Goal: Transaction & Acquisition: Purchase product/service

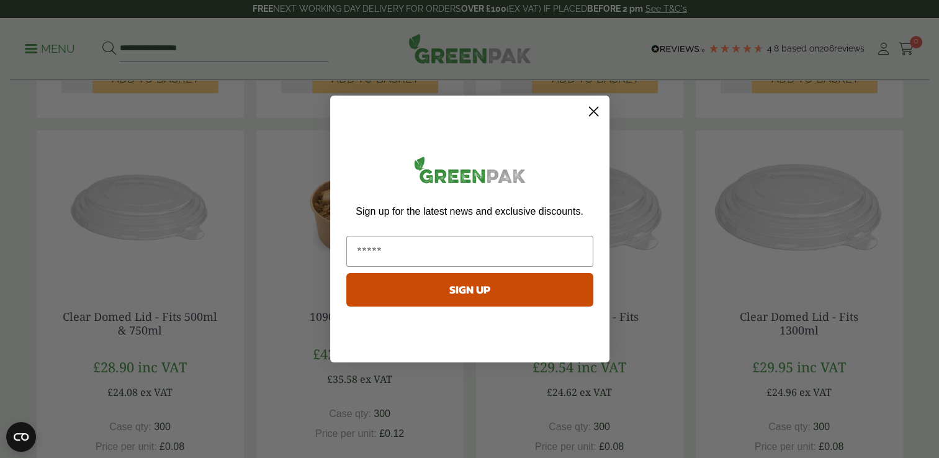
scroll to position [1105, 0]
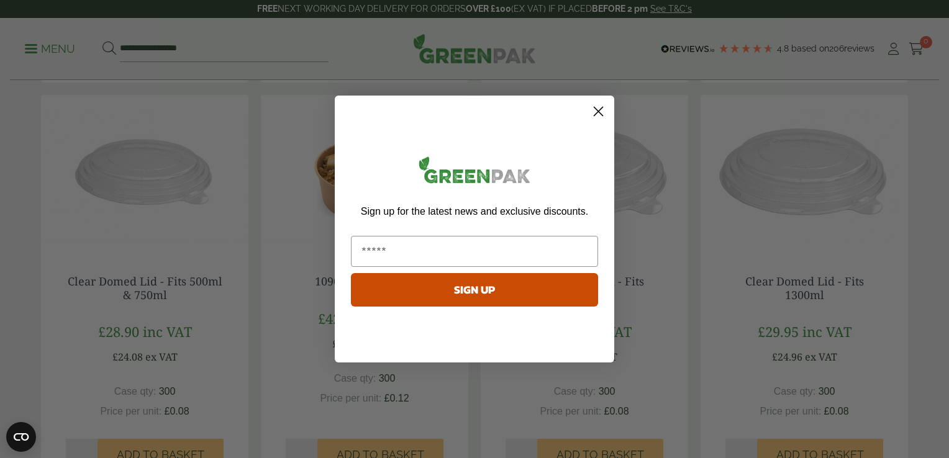
drag, startPoint x: 942, startPoint y: 61, endPoint x: 951, endPoint y: 278, distance: 217.5
click at [597, 114] on circle "Close dialog" at bounding box center [598, 111] width 20 height 20
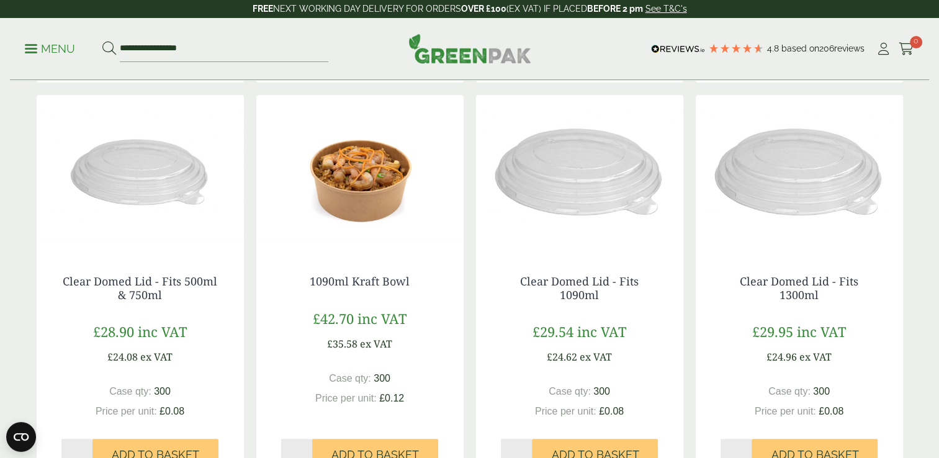
click at [364, 205] on img at bounding box center [359, 172] width 207 height 155
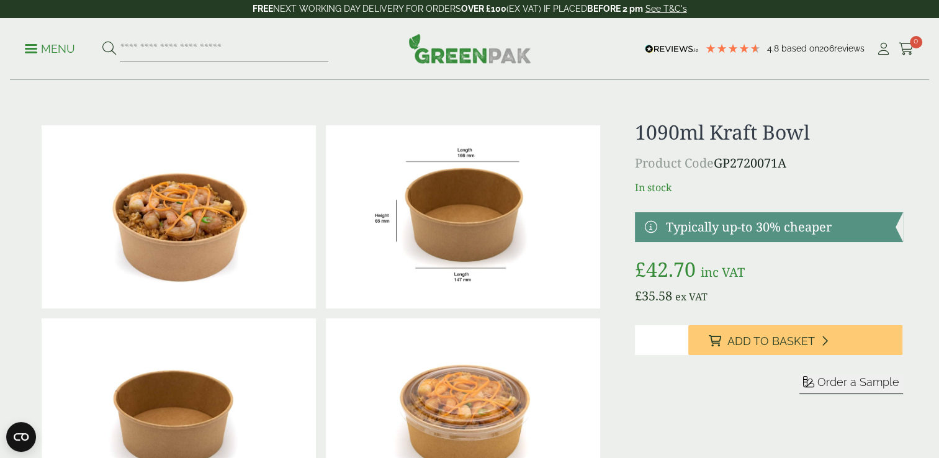
click at [432, 225] on img at bounding box center [463, 216] width 274 height 183
